Goal: Find specific fact: Find specific fact

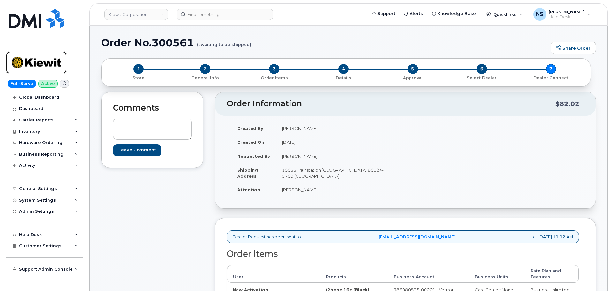
click at [38, 65] on img at bounding box center [36, 62] width 49 height 19
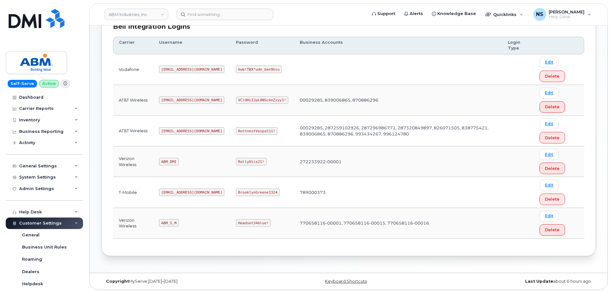
scroll to position [100, 0]
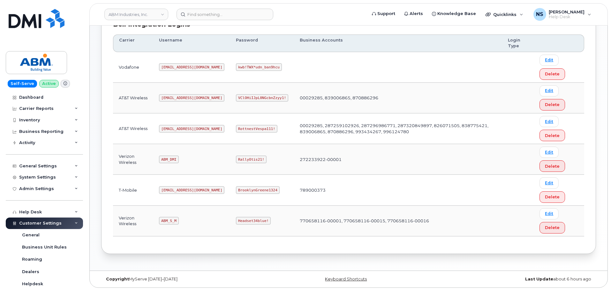
click at [183, 98] on code "tphillips@dminc.com" at bounding box center [191, 98] width 65 height 8
click at [177, 130] on code "abm@dminc.com" at bounding box center [191, 129] width 65 height 8
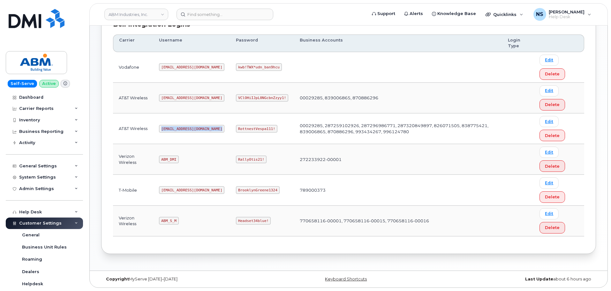
copy code "abm@dminc.com"
click at [248, 129] on code "RottnestVespa111!" at bounding box center [256, 129] width 41 height 8
copy code "RottnestVespa111!"
